Goal: Task Accomplishment & Management: Complete application form

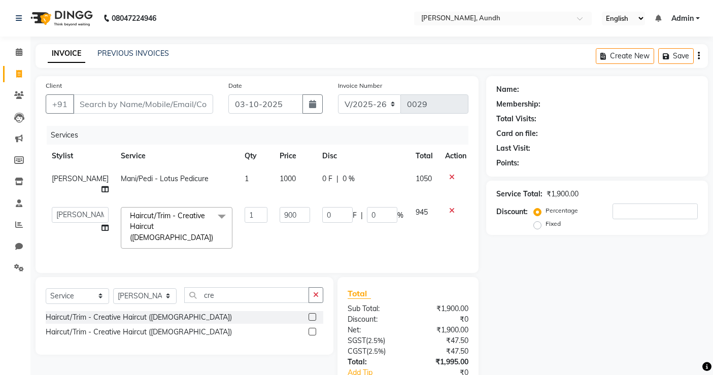
select select "8759"
select select "92214"
select select "service"
select select "92214"
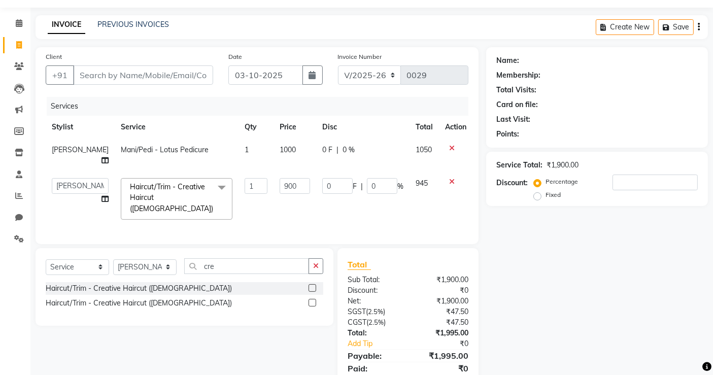
scroll to position [63, 0]
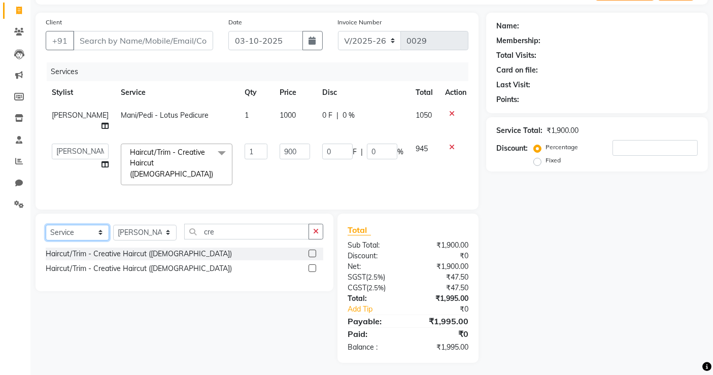
click at [58, 225] on select "Select Service Product Membership Package Voucher Prepaid Gift Card" at bounding box center [77, 233] width 63 height 16
click at [46, 225] on select "Select Service Product Membership Package Voucher Prepaid Gift Card" at bounding box center [77, 233] width 63 height 16
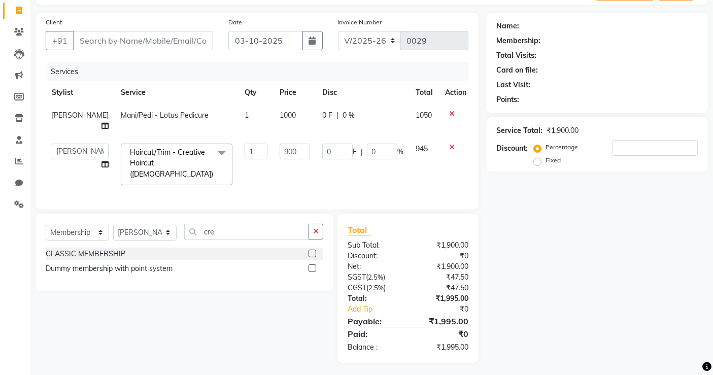
click at [311, 250] on label at bounding box center [313, 254] width 8 height 8
click at [311, 251] on input "checkbox" at bounding box center [312, 254] width 7 height 7
select select "select"
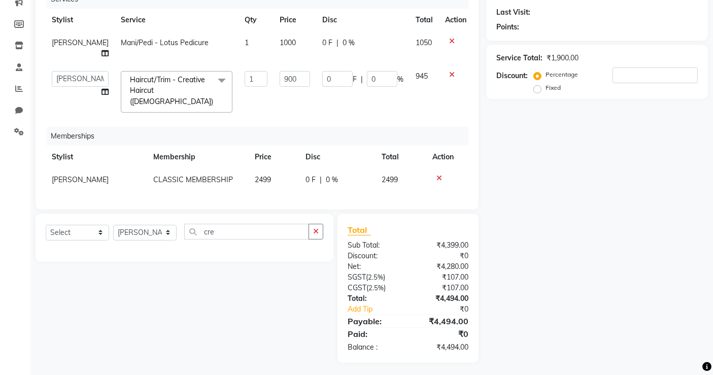
scroll to position [0, 0]
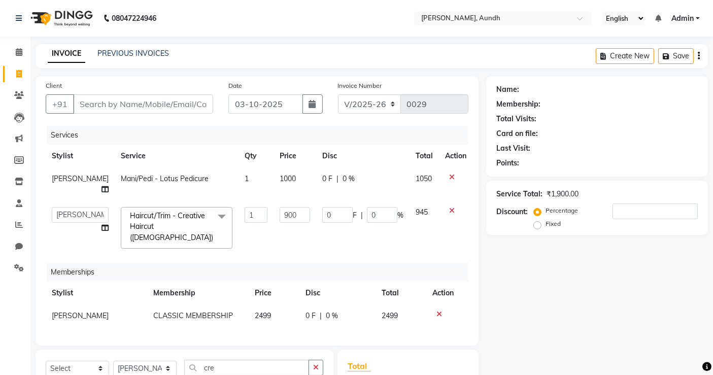
click at [439, 311] on icon at bounding box center [440, 314] width 6 height 7
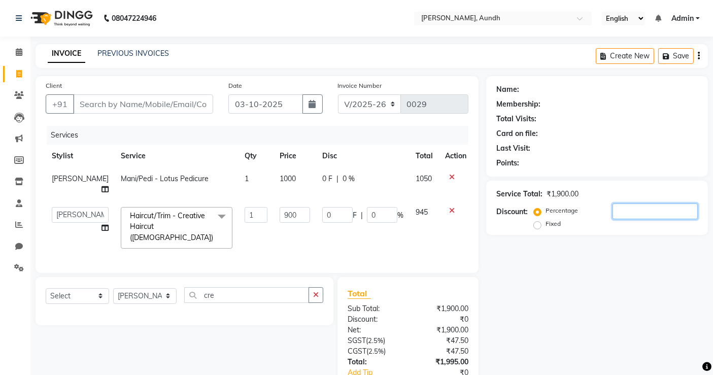
click at [627, 215] on input "number" at bounding box center [655, 212] width 85 height 16
type input "9"
type input "1"
type input "135"
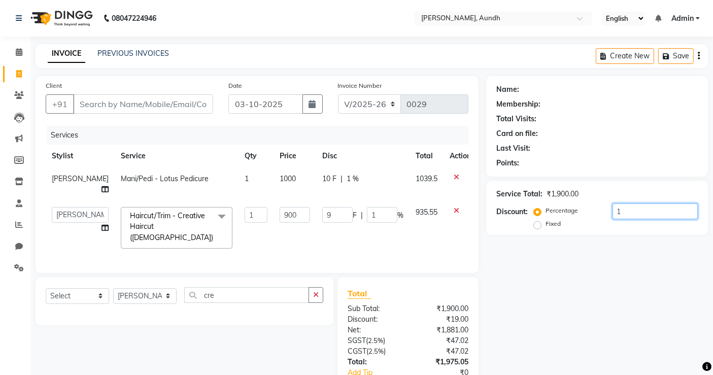
type input "15"
click at [60, 296] on select "Select Service Product Membership Package Voucher Prepaid Gift Card" at bounding box center [77, 296] width 63 height 16
click at [46, 288] on select "Select Service Product Membership Package Voucher Prepaid Gift Card" at bounding box center [77, 296] width 63 height 16
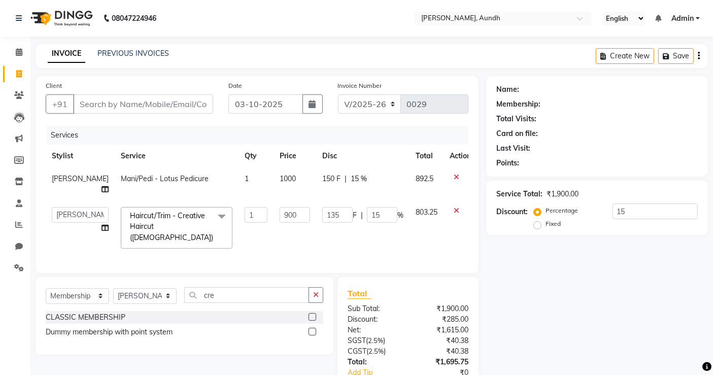
click at [313, 315] on label at bounding box center [313, 317] width 8 height 8
click at [313, 315] on input "checkbox" at bounding box center [312, 317] width 7 height 7
select select "select"
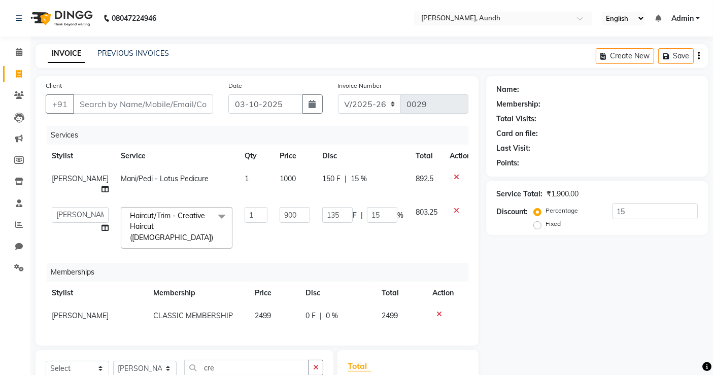
click at [441, 311] on icon at bounding box center [440, 314] width 6 height 7
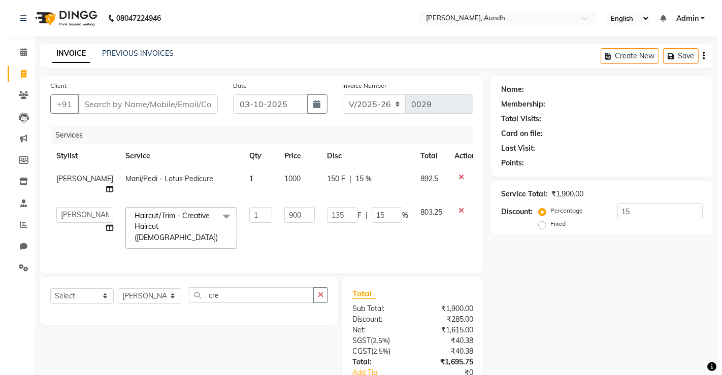
scroll to position [63, 0]
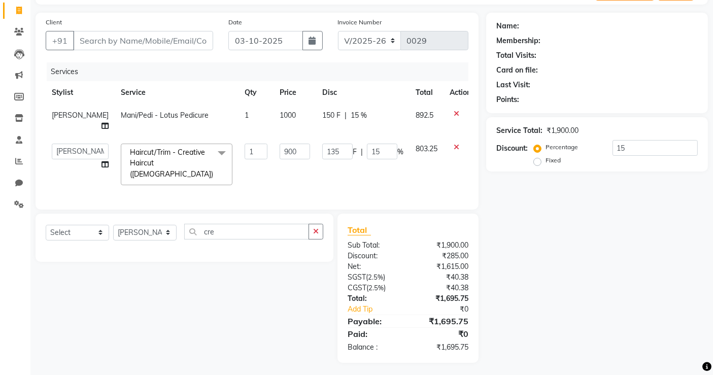
click at [351, 115] on span "15 %" at bounding box center [359, 115] width 16 height 11
select select "92096"
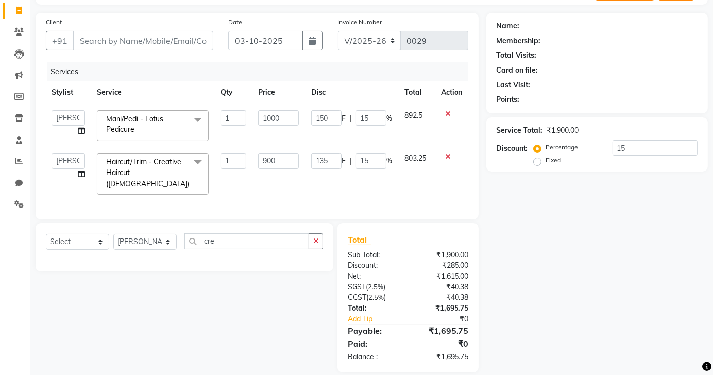
click at [344, 115] on div "150 F | 15 %" at bounding box center [351, 118] width 81 height 16
click at [630, 145] on input "15" at bounding box center [655, 148] width 85 height 16
type input "0"
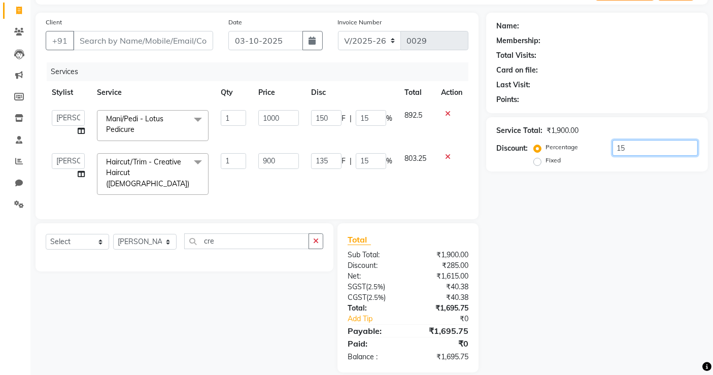
type input "0"
click at [605, 202] on div "Name: Membership: Total Visits: Card on file: Last Visit: Points: Service Total…" at bounding box center [601, 193] width 230 height 360
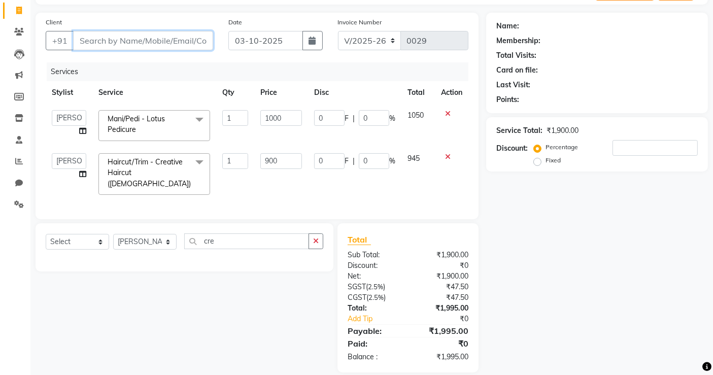
click at [124, 38] on input "Client" at bounding box center [143, 40] width 140 height 19
type input "9"
type input "0"
type input "9823011653"
click at [190, 38] on span "Add Client" at bounding box center [187, 41] width 40 height 10
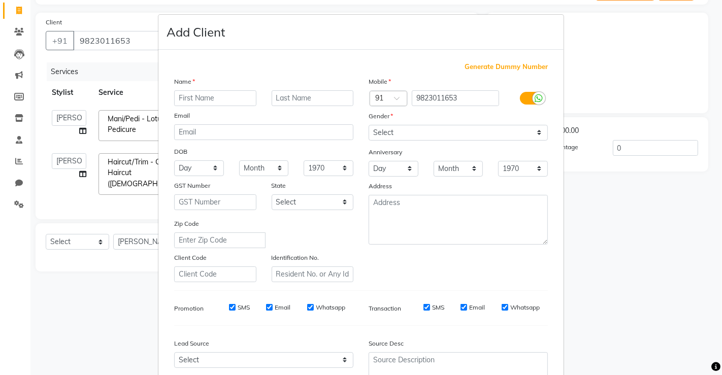
type input "s"
type input "S K"
type input "NAYAK"
click at [374, 133] on select "Select [DEMOGRAPHIC_DATA] [DEMOGRAPHIC_DATA] Other Prefer Not To Say" at bounding box center [458, 133] width 179 height 16
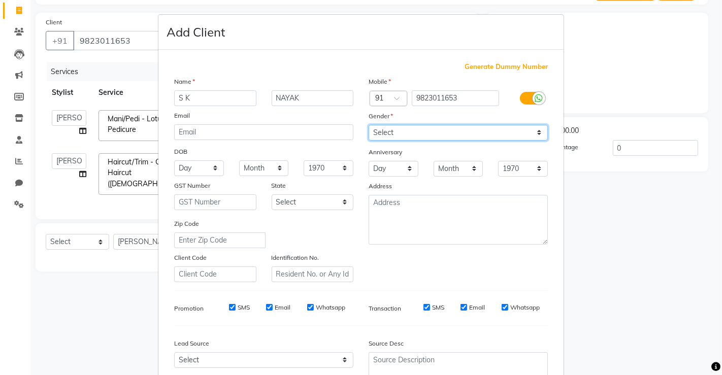
select select "[DEMOGRAPHIC_DATA]"
click at [369, 125] on select "Select [DEMOGRAPHIC_DATA] [DEMOGRAPHIC_DATA] Other Prefer Not To Say" at bounding box center [458, 133] width 179 height 16
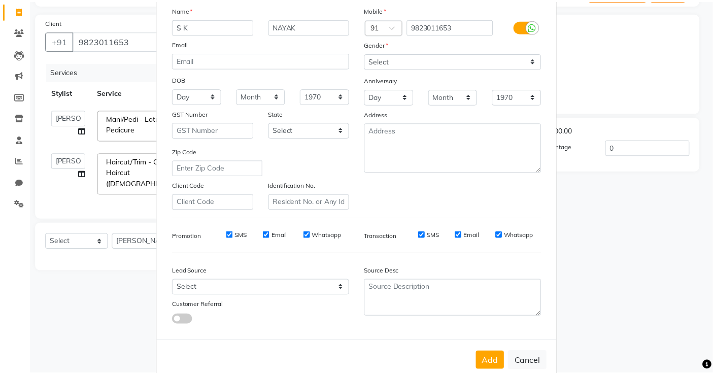
scroll to position [92, 0]
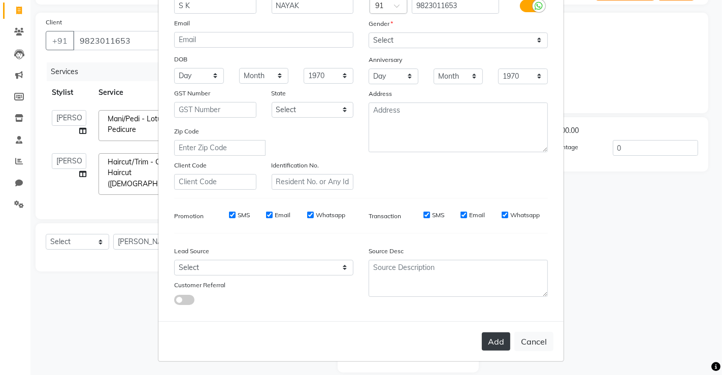
click at [490, 344] on button "Add" at bounding box center [496, 342] width 28 height 18
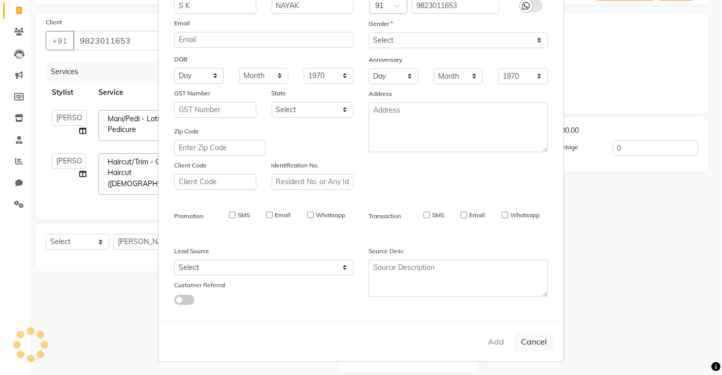
select select
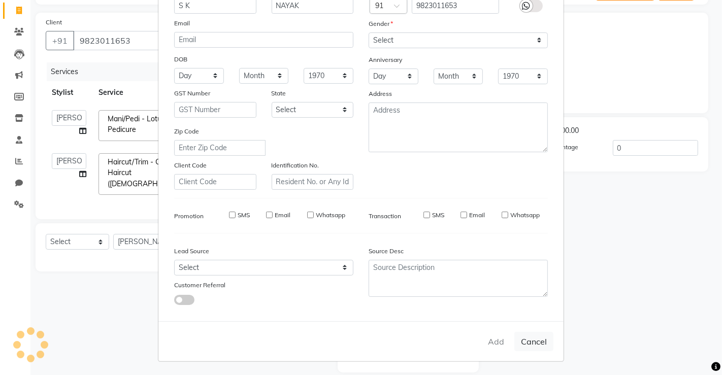
select select
checkbox input "false"
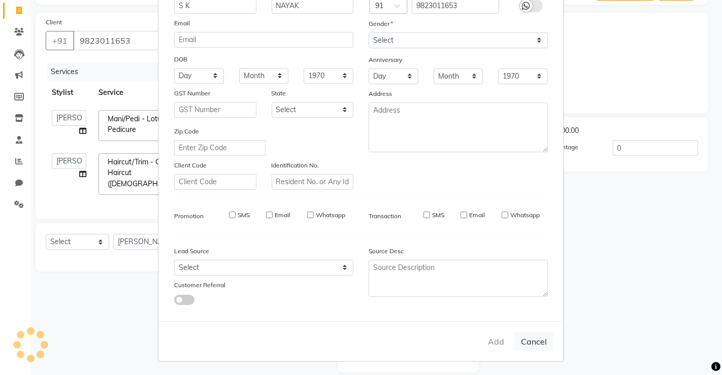
checkbox input "false"
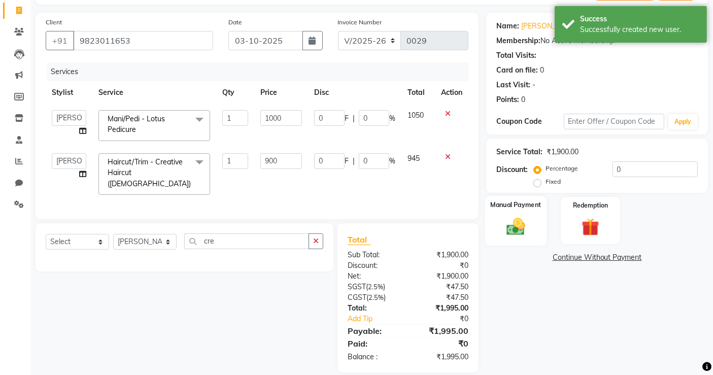
click at [520, 223] on img at bounding box center [516, 226] width 30 height 21
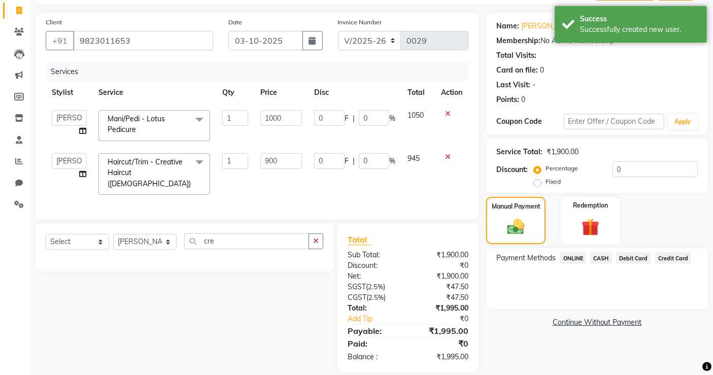
click at [571, 255] on span "ONLINE" at bounding box center [573, 258] width 26 height 12
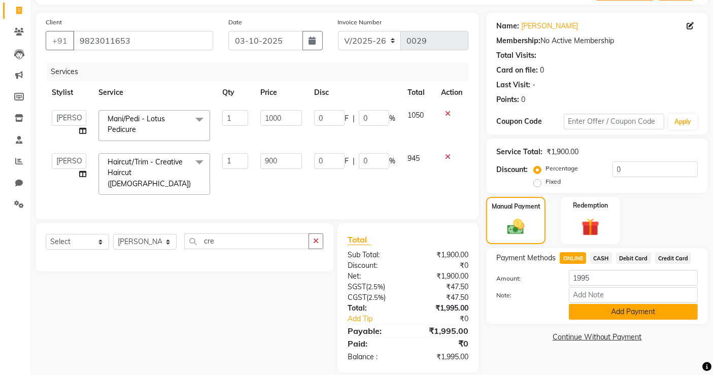
click at [602, 314] on button "Add Payment" at bounding box center [633, 312] width 129 height 16
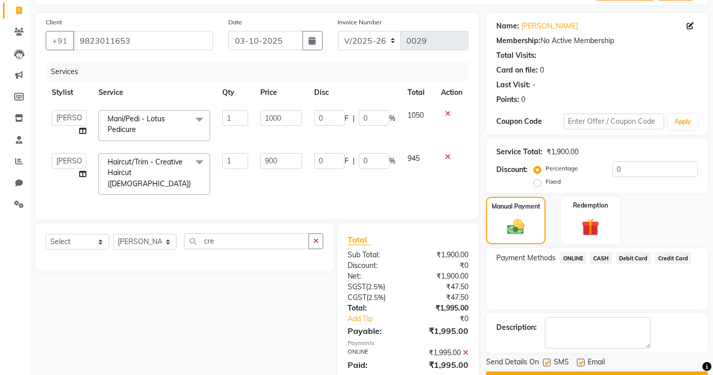
scroll to position [94, 0]
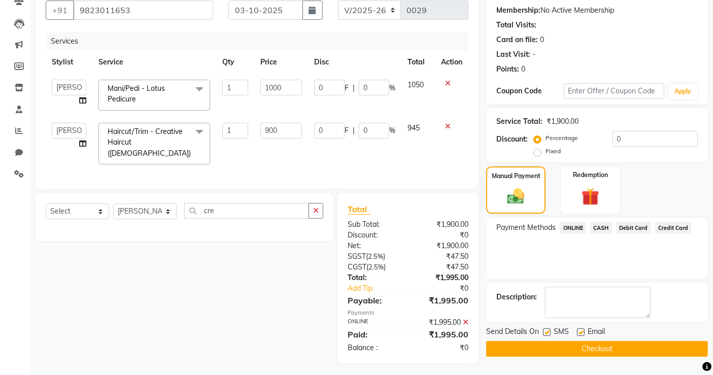
click at [567, 350] on button "Checkout" at bounding box center [597, 349] width 222 height 16
